Goal: Task Accomplishment & Management: Manage account settings

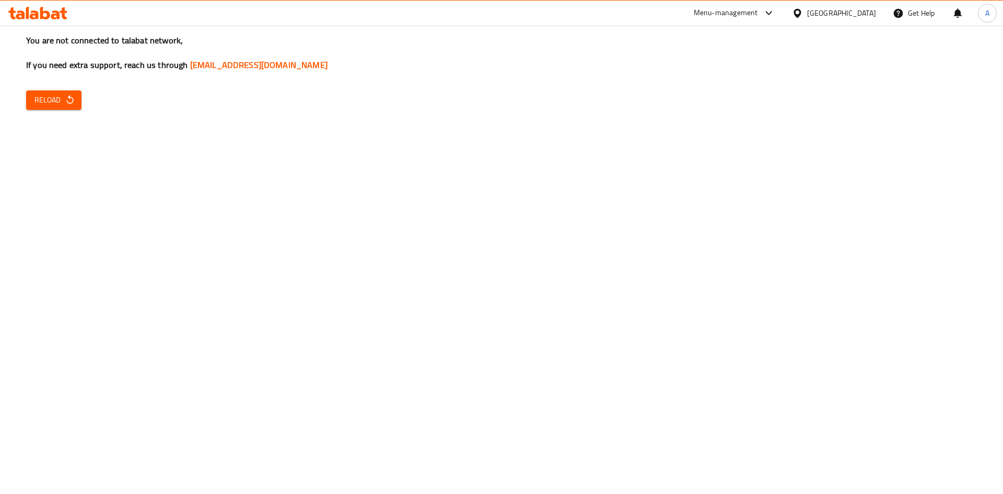
click at [75, 100] on button "Reload" at bounding box center [53, 99] width 55 height 19
click at [61, 100] on span "Reload" at bounding box center [53, 100] width 39 height 13
click at [72, 101] on icon "button" at bounding box center [70, 100] width 10 height 10
click at [41, 106] on span "Reload" at bounding box center [53, 100] width 39 height 13
click at [42, 107] on button "Reload" at bounding box center [53, 99] width 55 height 19
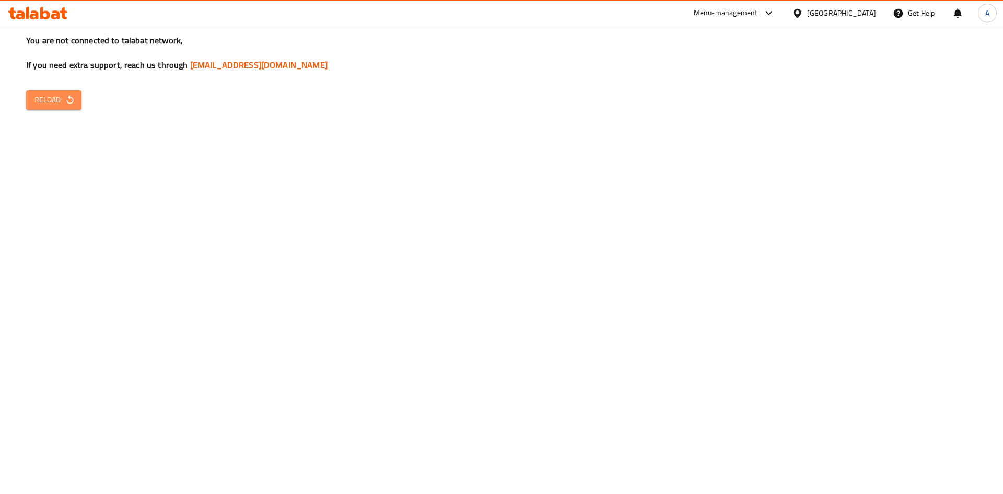
click at [61, 102] on span "Reload" at bounding box center [53, 100] width 39 height 13
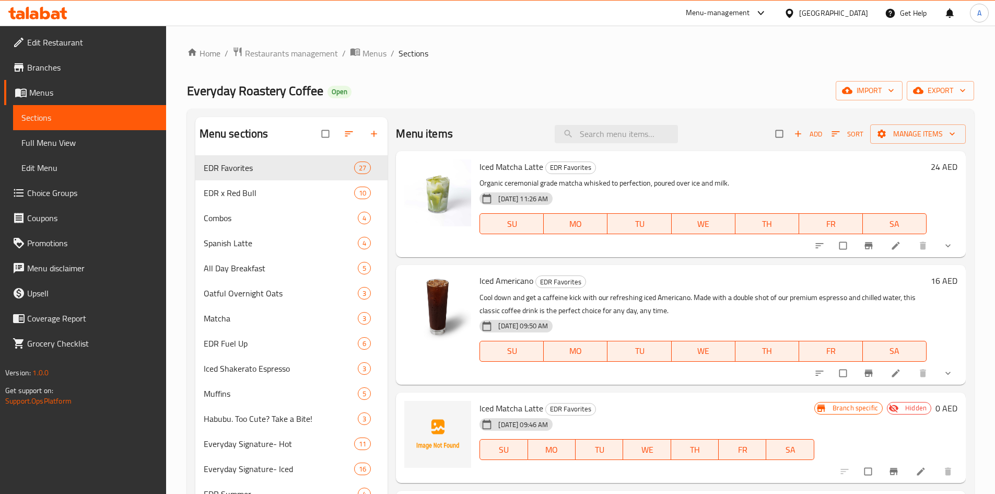
click at [62, 44] on span "Edit Restaurant" at bounding box center [92, 42] width 131 height 13
